Goal: Task Accomplishment & Management: Complete application form

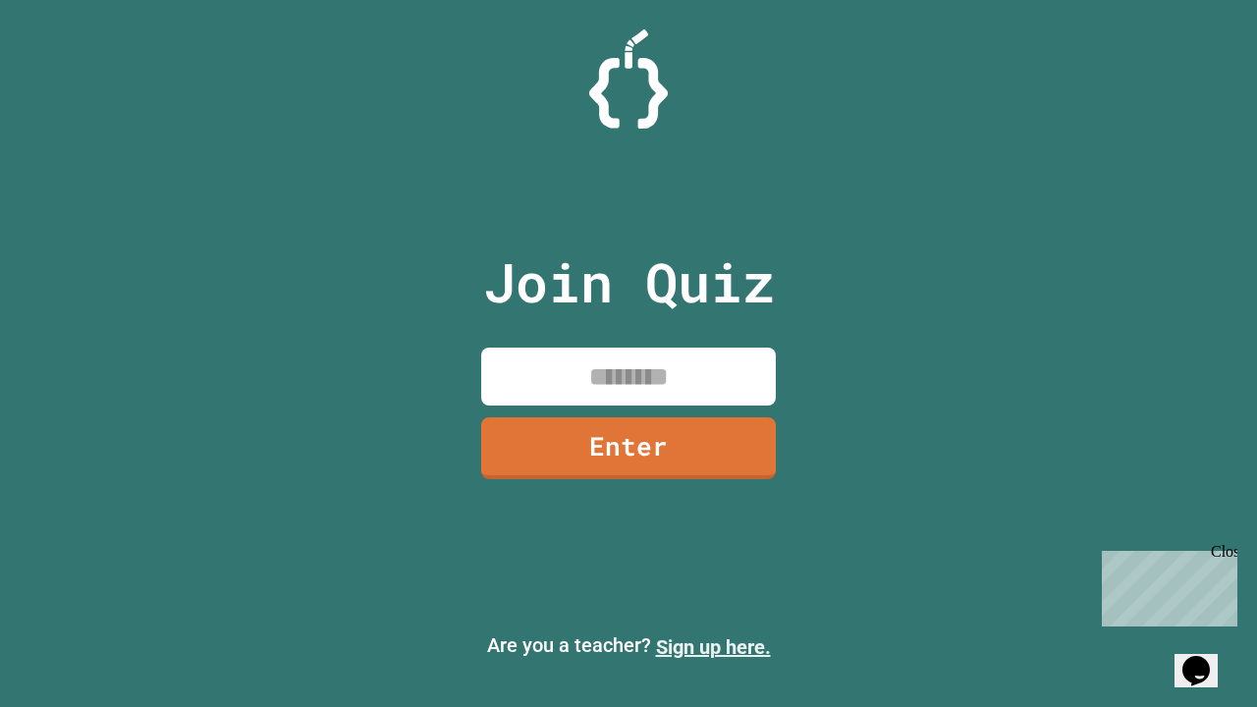
click at [713, 647] on link "Sign up here." at bounding box center [713, 647] width 115 height 24
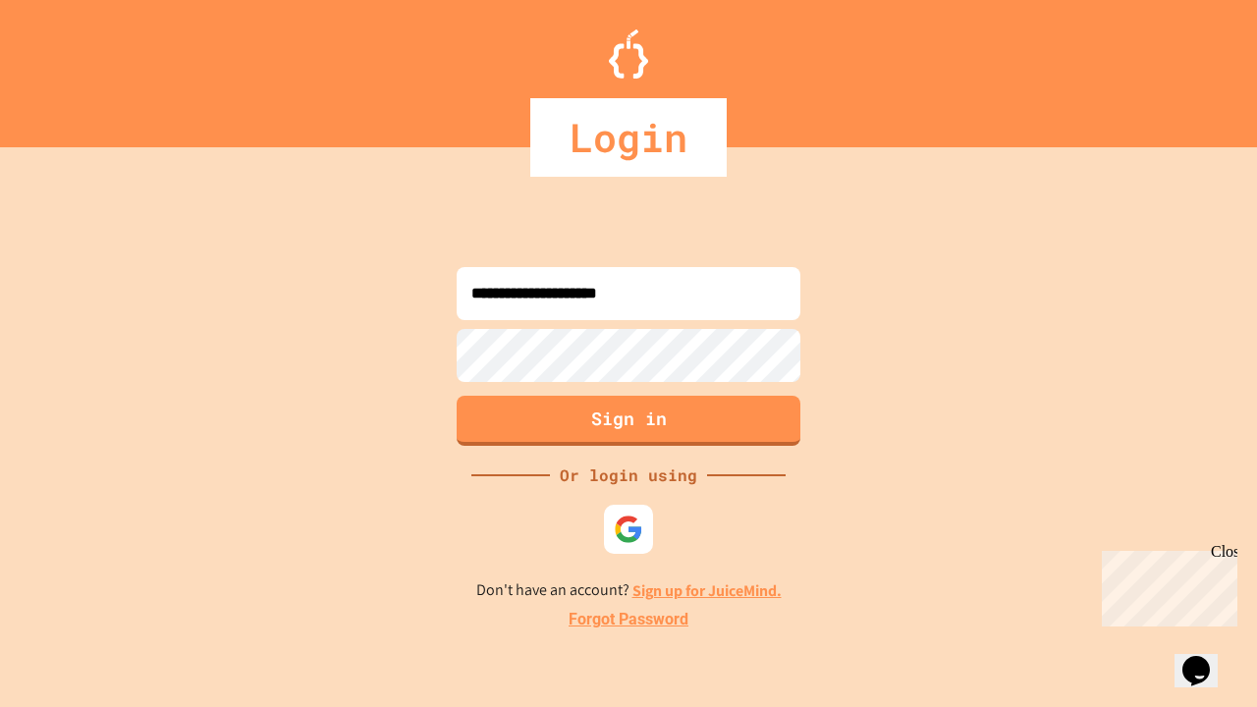
type input "**********"
